Goal: Communication & Community: Ask a question

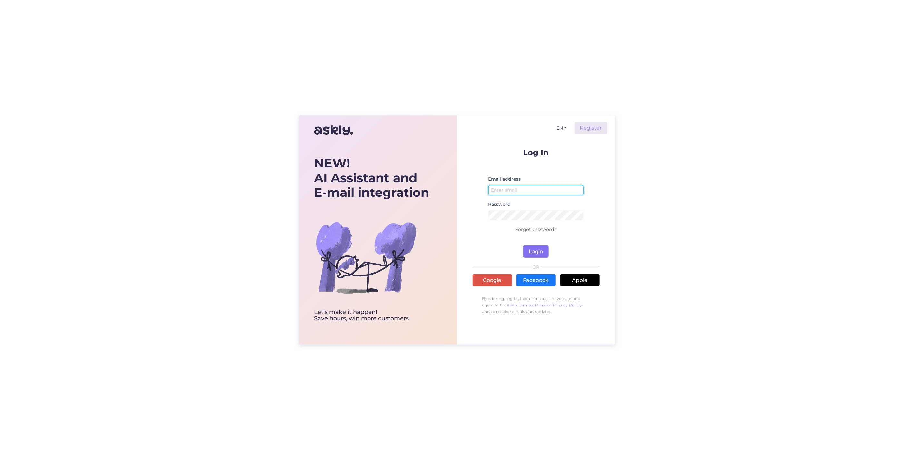
type input "[PERSON_NAME][EMAIL_ADDRESS][DOMAIN_NAME]"
click at [538, 250] on button "Login" at bounding box center [535, 251] width 25 height 12
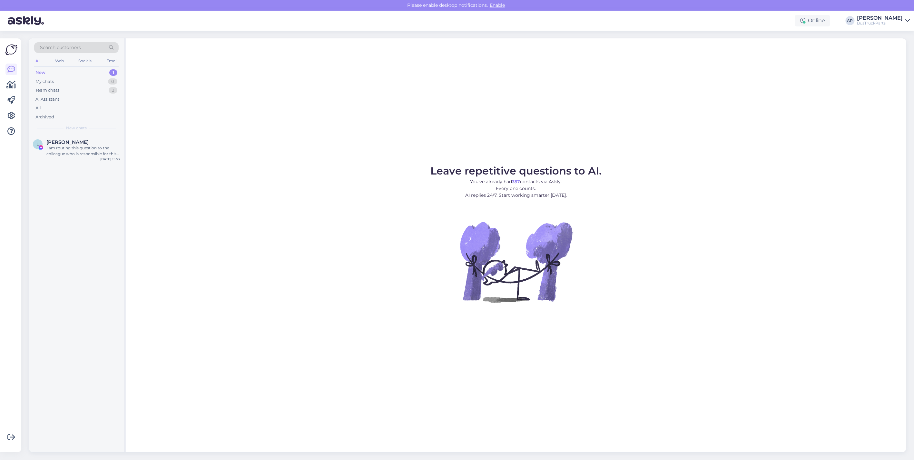
click at [40, 71] on div "New" at bounding box center [40, 72] width 10 height 6
click at [40, 70] on div "Uus" at bounding box center [39, 72] width 8 height 6
click at [43, 70] on div "Uus" at bounding box center [39, 72] width 8 height 6
click at [61, 87] on div "Tiimi vestlused" at bounding box center [51, 90] width 32 height 6
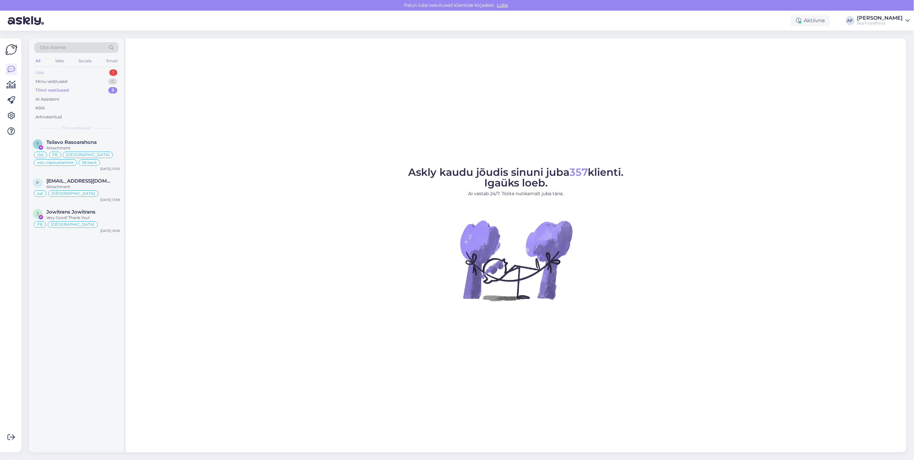
click at [42, 71] on div "Uus" at bounding box center [39, 72] width 8 height 6
click at [81, 147] on div "I am routing this question to the colleague who is responsible for this topic. …" at bounding box center [83, 151] width 74 height 12
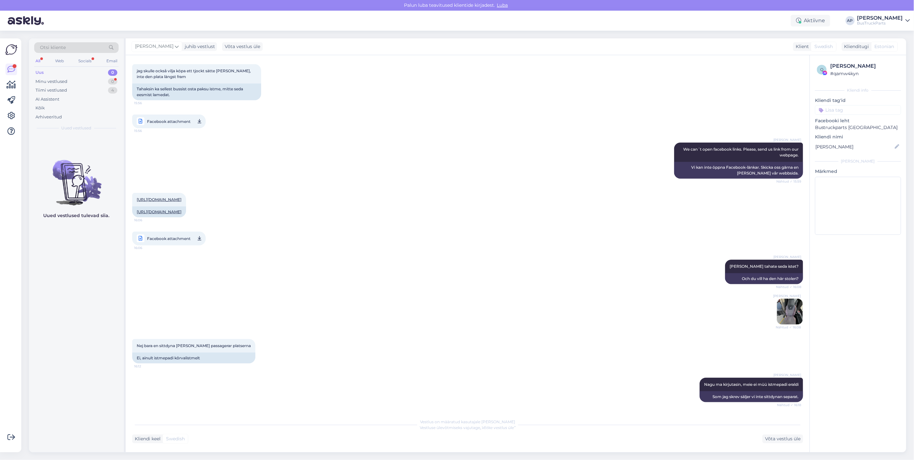
scroll to position [385, 0]
